Goal: Find specific page/section: Find specific page/section

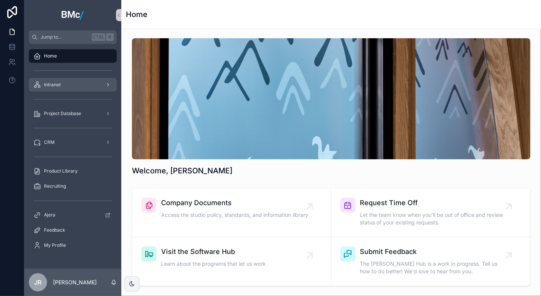
click at [45, 84] on span "Intranet" at bounding box center [52, 85] width 17 height 6
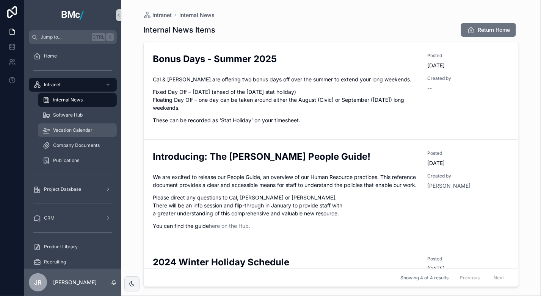
click at [66, 132] on span "Vacation Calendar" at bounding box center [72, 130] width 39 height 6
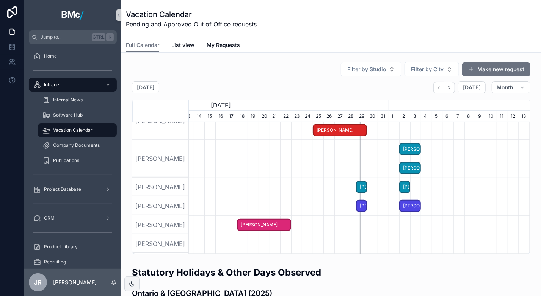
scroll to position [223, 0]
